Goal: Task Accomplishment & Management: Manage account settings

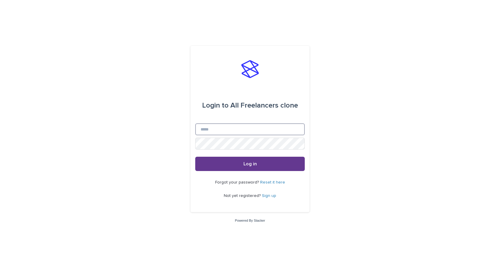
type input "**********"
click at [248, 164] on span "Log in" at bounding box center [250, 163] width 13 height 5
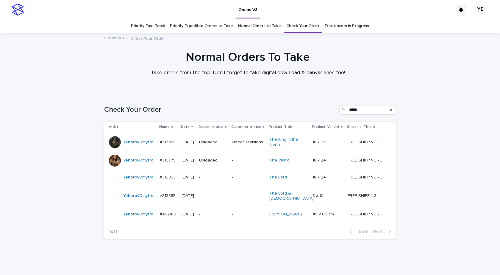
click at [135, 145] on div "YehorovDmytro" at bounding box center [138, 142] width 30 height 10
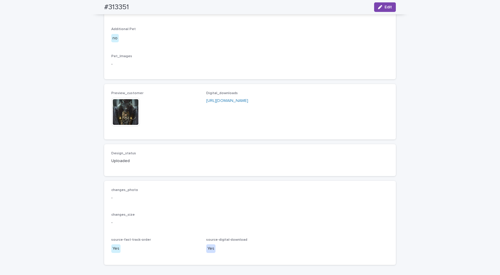
scroll to position [400, 0]
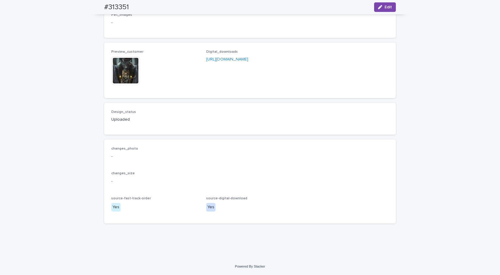
click at [124, 80] on img at bounding box center [125, 70] width 29 height 29
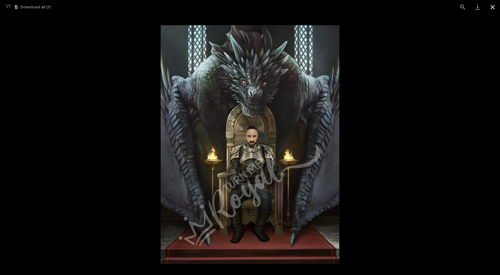
click at [493, 9] on button "Close gallery" at bounding box center [493, 7] width 15 height 14
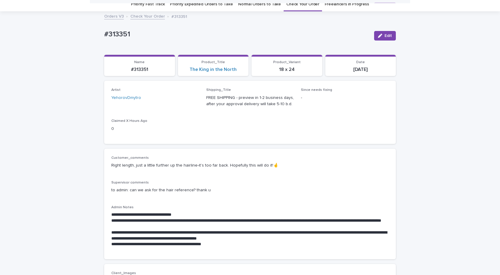
scroll to position [0, 0]
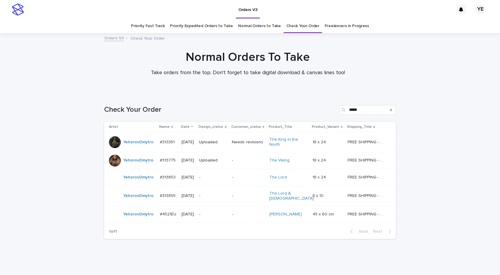
scroll to position [13, 0]
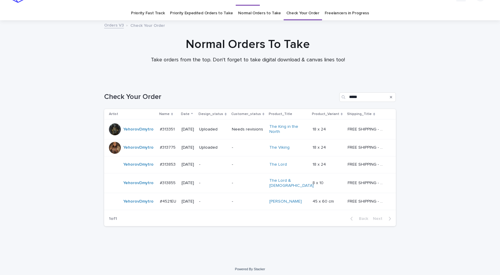
click at [111, 146] on div at bounding box center [115, 148] width 12 height 12
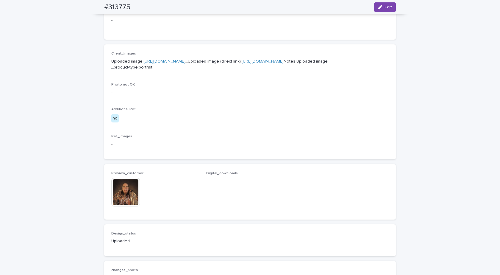
scroll to position [268, 0]
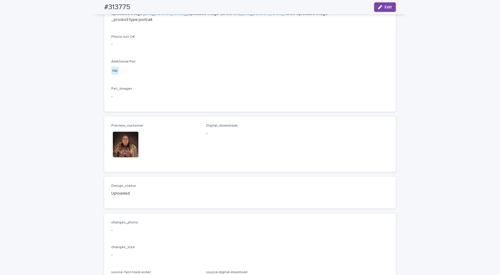
click at [121, 159] on img at bounding box center [125, 144] width 29 height 29
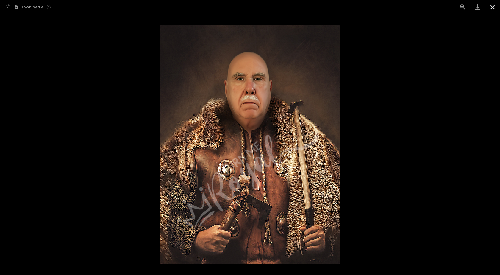
click at [497, 6] on button "Close gallery" at bounding box center [493, 7] width 15 height 14
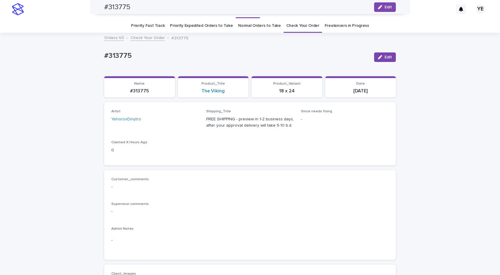
scroll to position [0, 0]
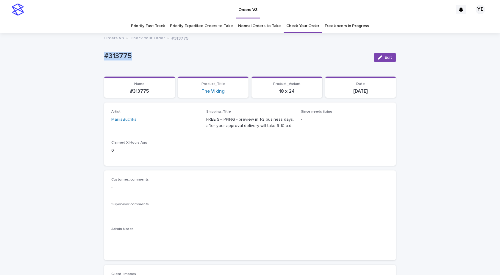
drag, startPoint x: 125, startPoint y: 53, endPoint x: 85, endPoint y: 58, distance: 40.2
copy p "#313775"
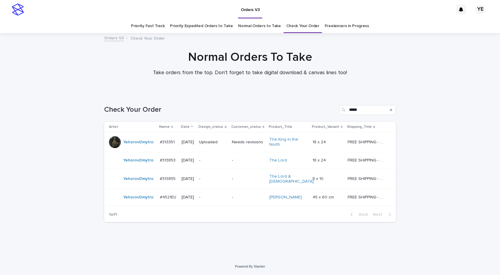
click at [89, 169] on div "Loading... Saving… Loading... Saving… Check Your Order ***** Artist Name Date D…" at bounding box center [250, 175] width 500 height 165
click at [157, 232] on div "Loading... Saving… Loading... Saving… Check Your Order ***** Artist Name Date D…" at bounding box center [250, 168] width 298 height 150
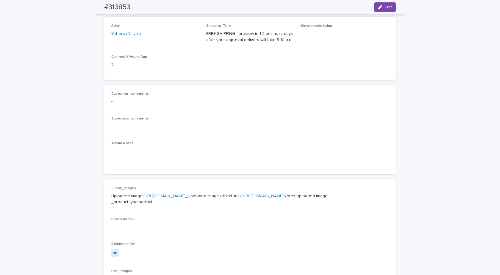
scroll to position [21, 0]
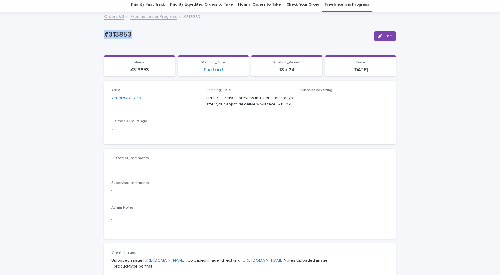
click at [382, 34] on div "button" at bounding box center [381, 36] width 7 height 4
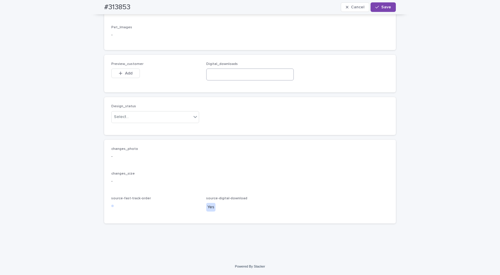
scroll to position [366, 0]
click at [225, 80] on input at bounding box center [250, 75] width 88 height 12
paste input "**********"
type input "**********"
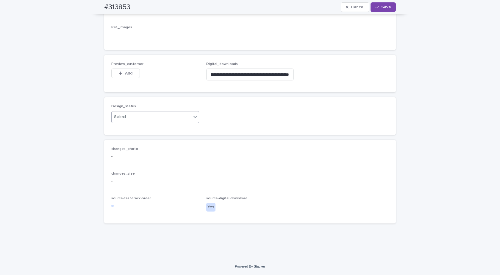
click at [166, 116] on div "Select..." at bounding box center [152, 117] width 80 height 10
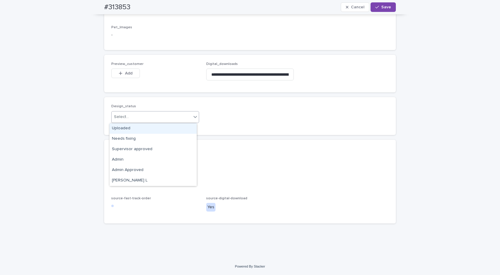
click at [123, 129] on div "Uploaded" at bounding box center [153, 128] width 87 height 10
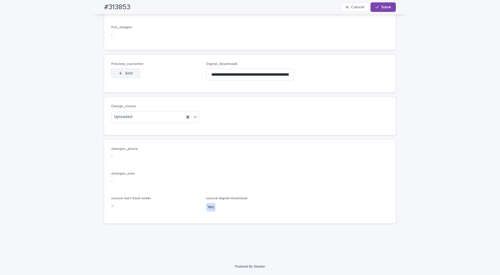
click at [125, 69] on button "Add" at bounding box center [125, 74] width 29 height 10
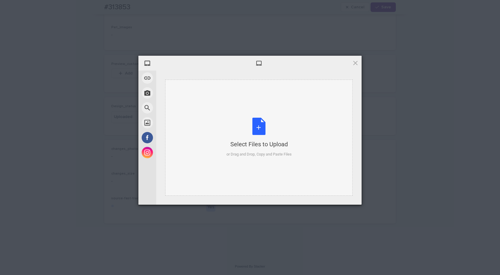
click at [247, 120] on div "Select Files to Upload or Drag and Drop, Copy and Paste Files" at bounding box center [259, 138] width 65 height 40
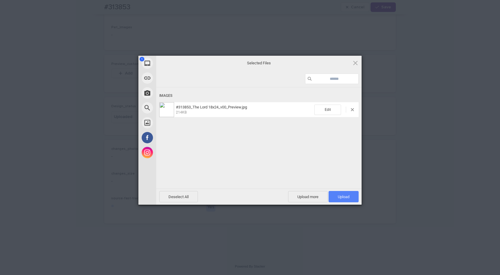
click at [339, 196] on span "Upload 1" at bounding box center [344, 196] width 30 height 11
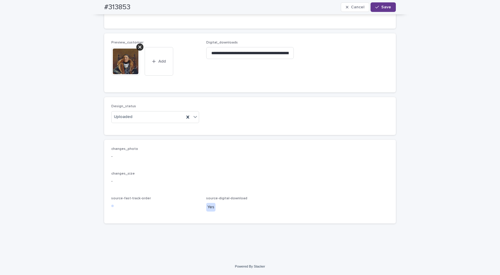
click at [382, 7] on span "Save" at bounding box center [387, 7] width 10 height 4
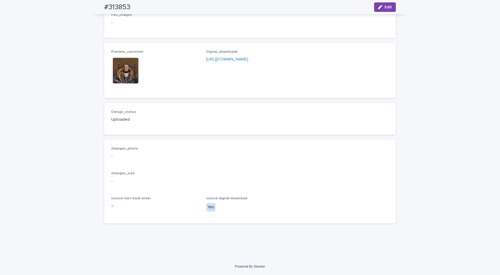
click at [123, 85] on img at bounding box center [125, 70] width 29 height 29
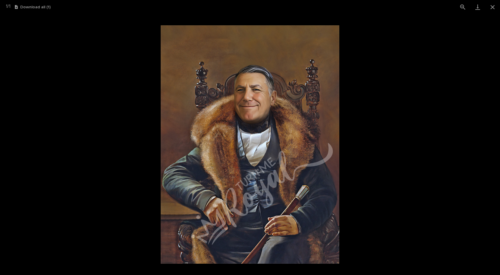
drag, startPoint x: 492, startPoint y: 7, endPoint x: 415, endPoint y: 33, distance: 81.4
click at [492, 7] on button "Close gallery" at bounding box center [493, 7] width 15 height 14
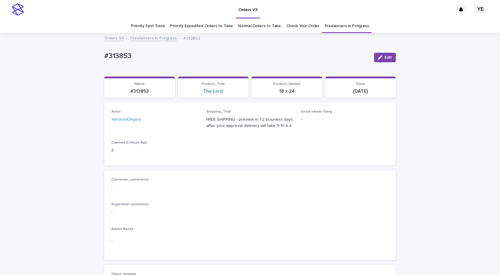
click at [142, 38] on link "Freelancers in Progress" at bounding box center [153, 37] width 46 height 7
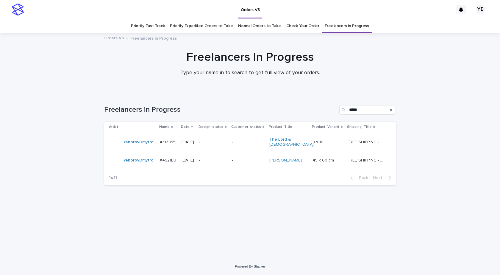
click at [145, 145] on div "YehorovDmytro" at bounding box center [138, 142] width 30 height 10
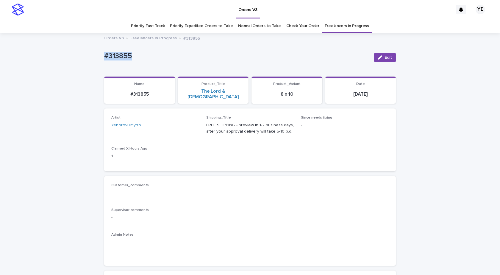
drag, startPoint x: 139, startPoint y: 68, endPoint x: 83, endPoint y: 63, distance: 56.5
copy p "#313855"
